Goal: Find contact information: Find contact information

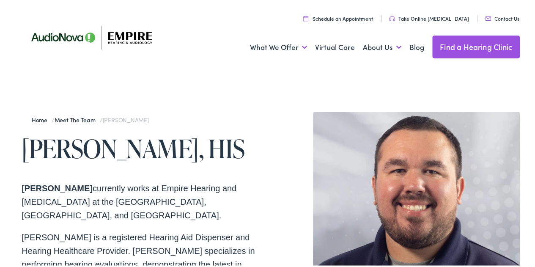
drag, startPoint x: 493, startPoint y: 16, endPoint x: 365, endPoint y: 87, distance: 146.4
click at [500, 16] on link "Contact Us" at bounding box center [502, 16] width 34 height 7
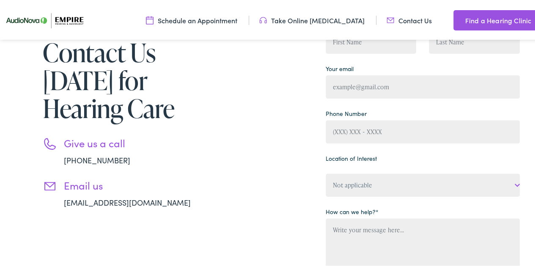
scroll to position [127, 0]
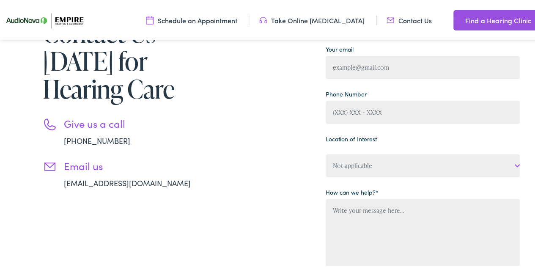
drag, startPoint x: 123, startPoint y: 180, endPoint x: 193, endPoint y: 186, distance: 69.5
click at [203, 195] on div "Contact Us [DATE] for Hearing Care Give us a call [PHONE_NUMBER] Email us [EMAI…" at bounding box center [119, 170] width 194 height 348
drag, startPoint x: 175, startPoint y: 180, endPoint x: 59, endPoint y: 184, distance: 115.9
click at [59, 184] on li "Email us info@empire-hearing.com" at bounding box center [129, 172] width 173 height 29
copy link "info@empire-hearing.com"
